Goal: Transaction & Acquisition: Purchase product/service

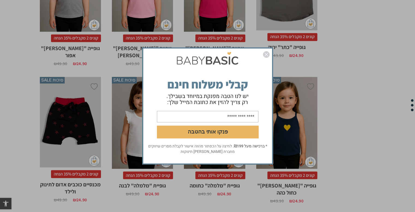
scroll to position [955, 0]
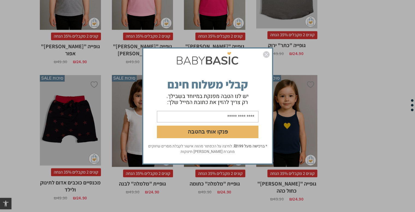
click at [345, 100] on div "פנקו אותי בהטבה * ברכישה מעל ₪199 . לחיצה על הכפתור מהווה אישור לקבלת מסרים שיו…" at bounding box center [207, 106] width 415 height 212
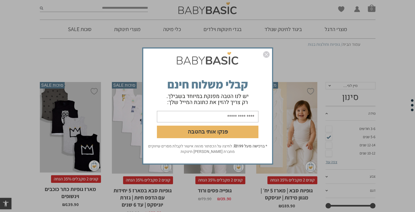
scroll to position [0, 0]
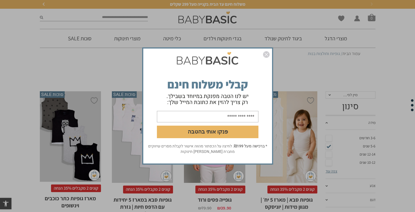
click at [268, 54] on img "סגור" at bounding box center [266, 54] width 7 height 7
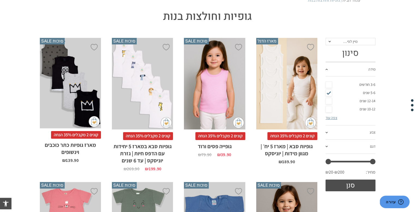
scroll to position [78, 0]
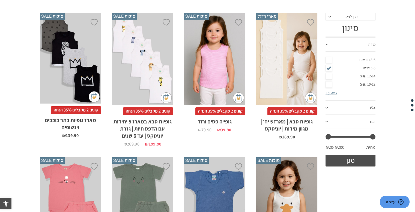
click at [327, 121] on span at bounding box center [326, 121] width 2 height 1
click at [335, 119] on link "צפה עוד" at bounding box center [331, 121] width 12 height 5
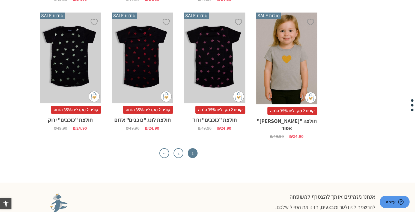
scroll to position [1556, 0]
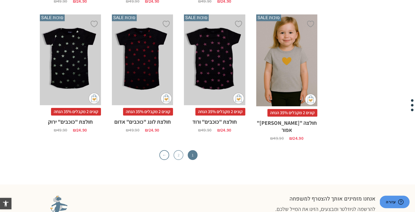
click at [179, 150] on link "2" at bounding box center [179, 155] width 10 height 10
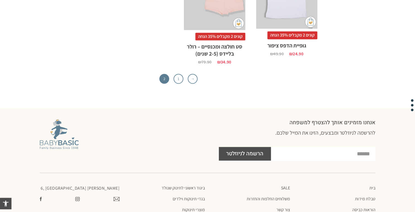
scroll to position [714, 0]
